Goal: Ask a question

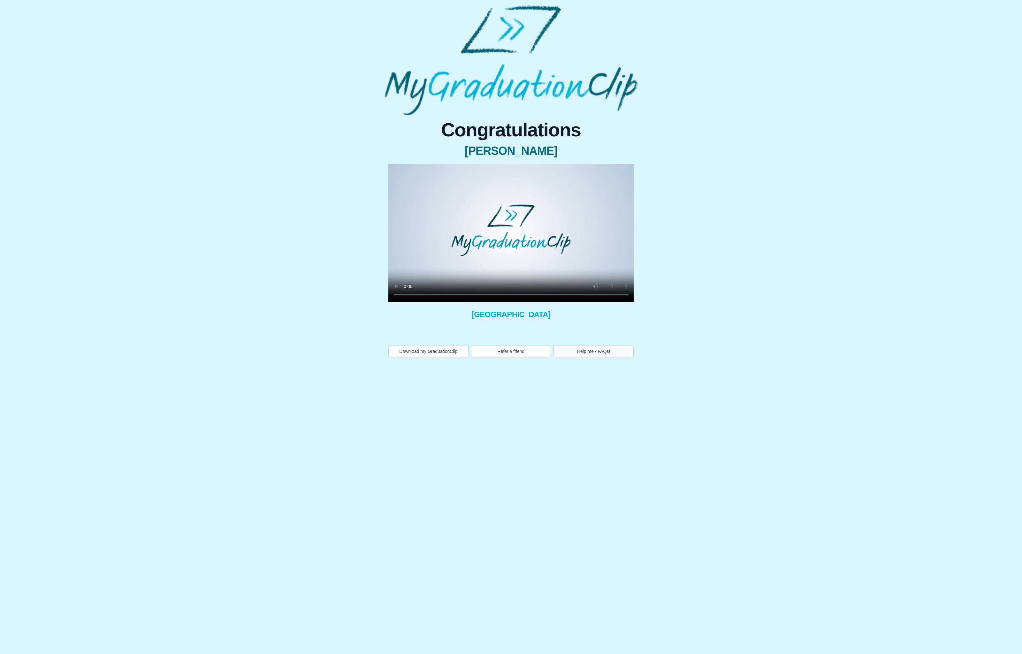
click at [615, 358] on body "Congratulations [PERSON_NAME] VANKDOTH × Share your GraduationClip now! × Why n…" at bounding box center [511, 181] width 1022 height 362
click at [614, 356] on button "Help me - FAQs!" at bounding box center [593, 351] width 80 height 12
